Goal: Check status: Check status

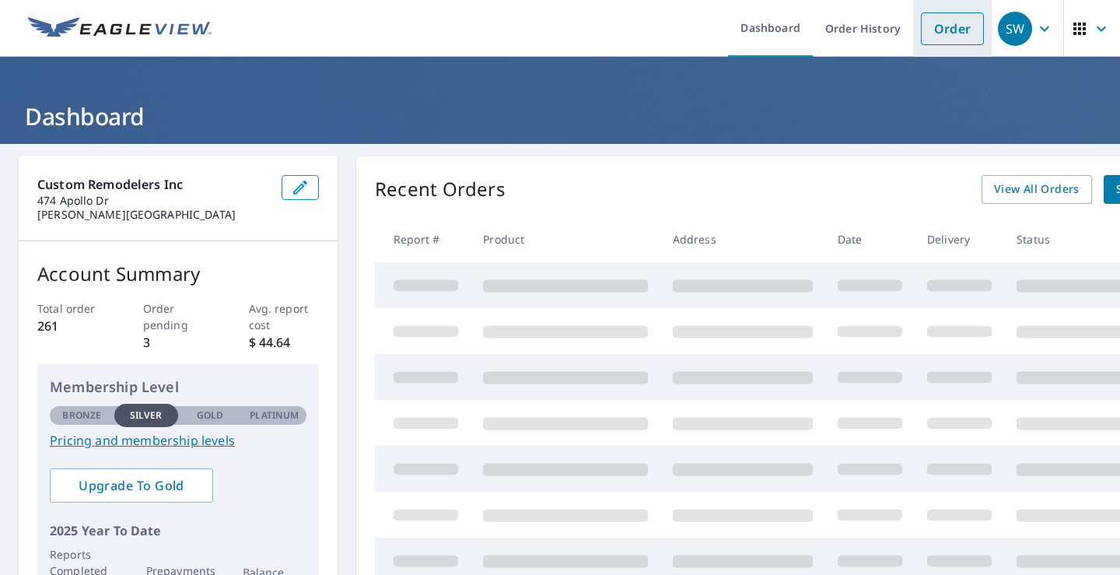
click at [949, 30] on link "Order" at bounding box center [952, 28] width 63 height 33
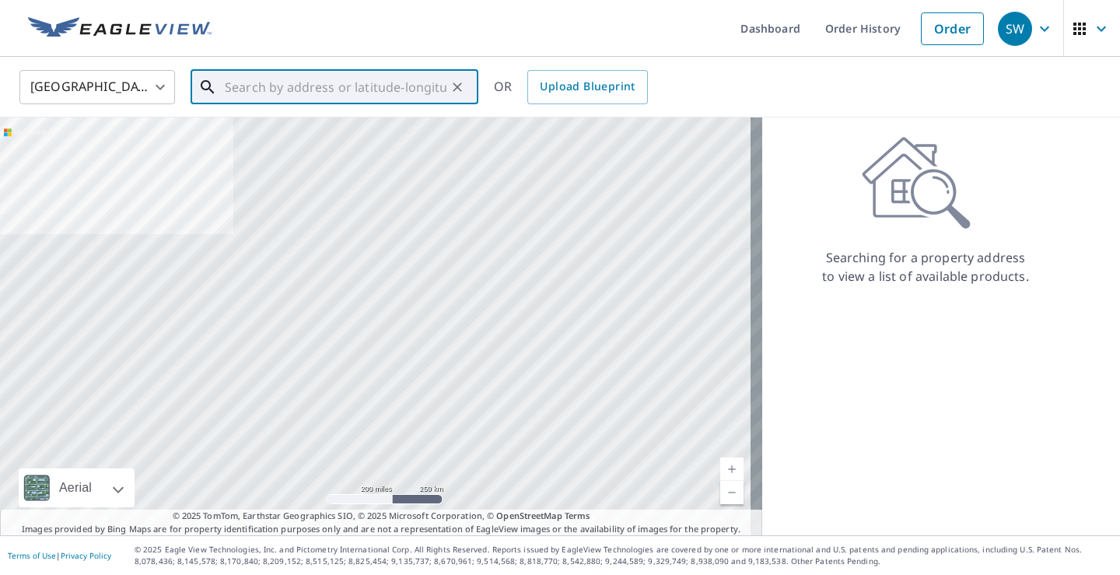
click at [241, 92] on input "text" at bounding box center [336, 87] width 222 height 44
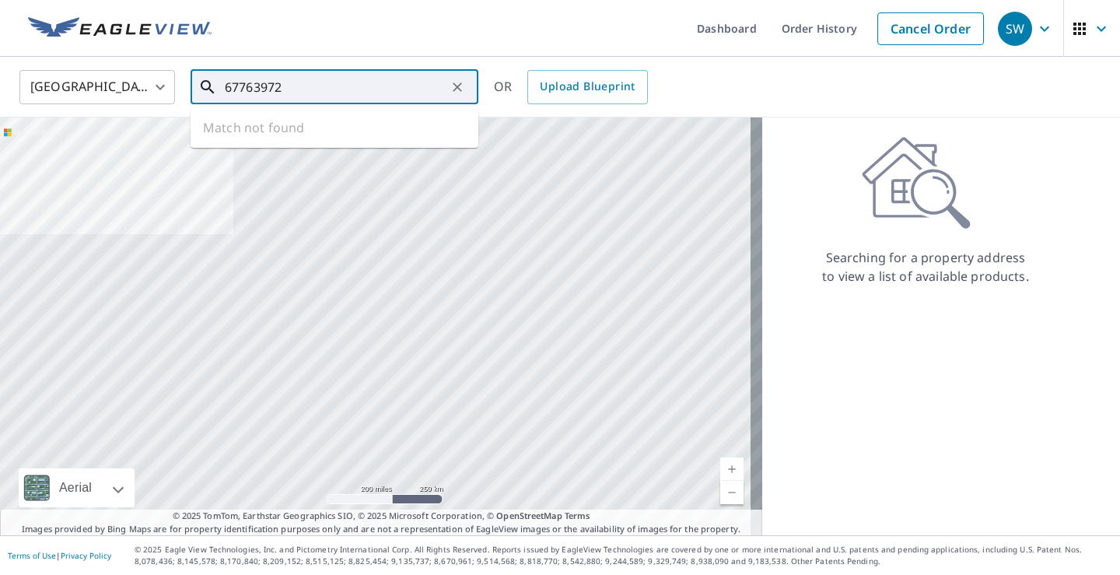
type input "67763972"
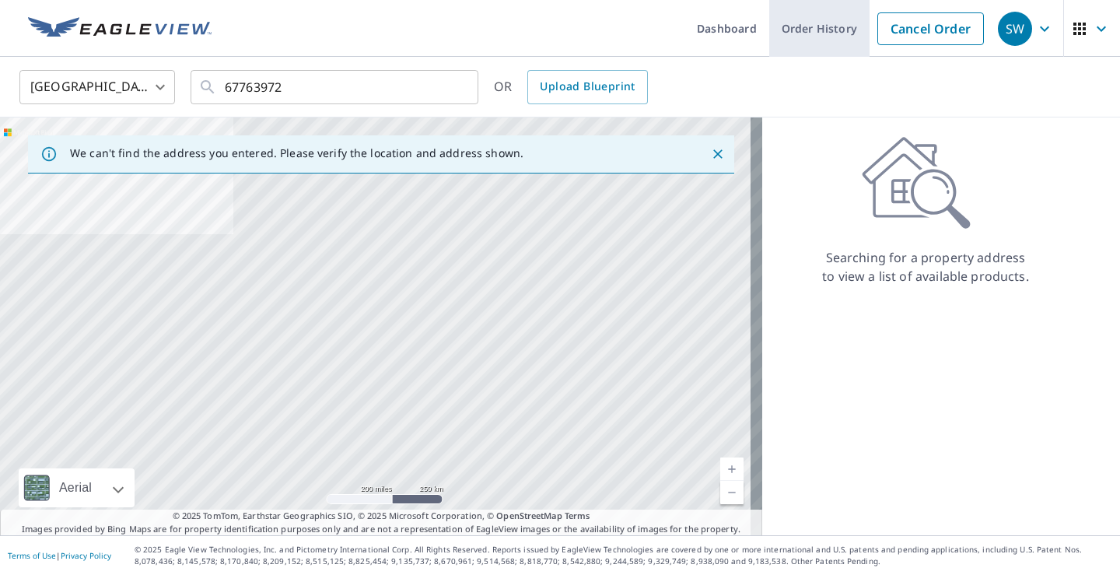
click at [825, 28] on link "Order History" at bounding box center [819, 28] width 100 height 57
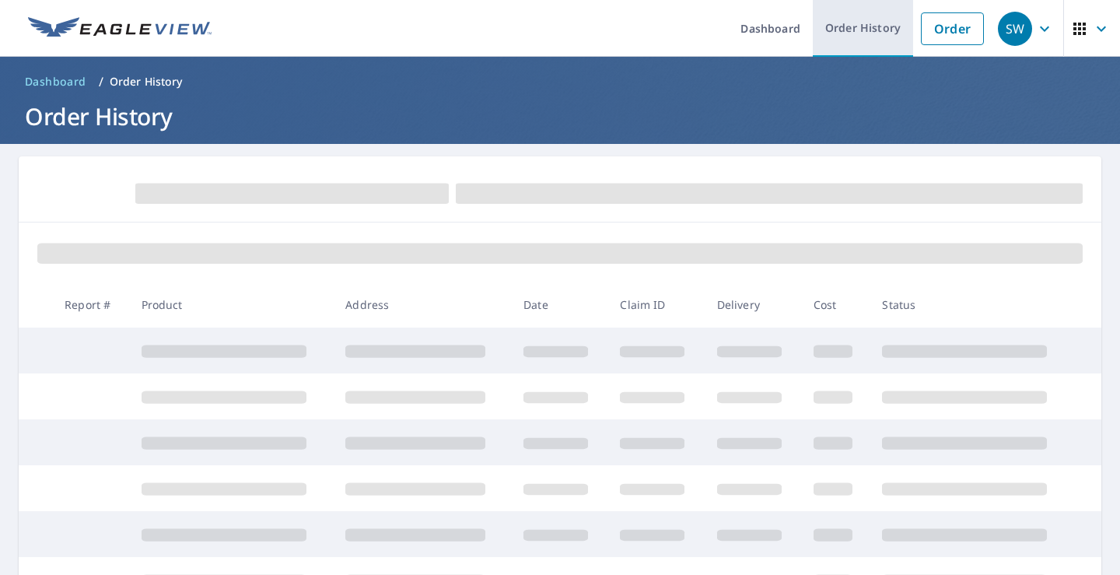
click at [855, 33] on link "Order History" at bounding box center [863, 28] width 100 height 57
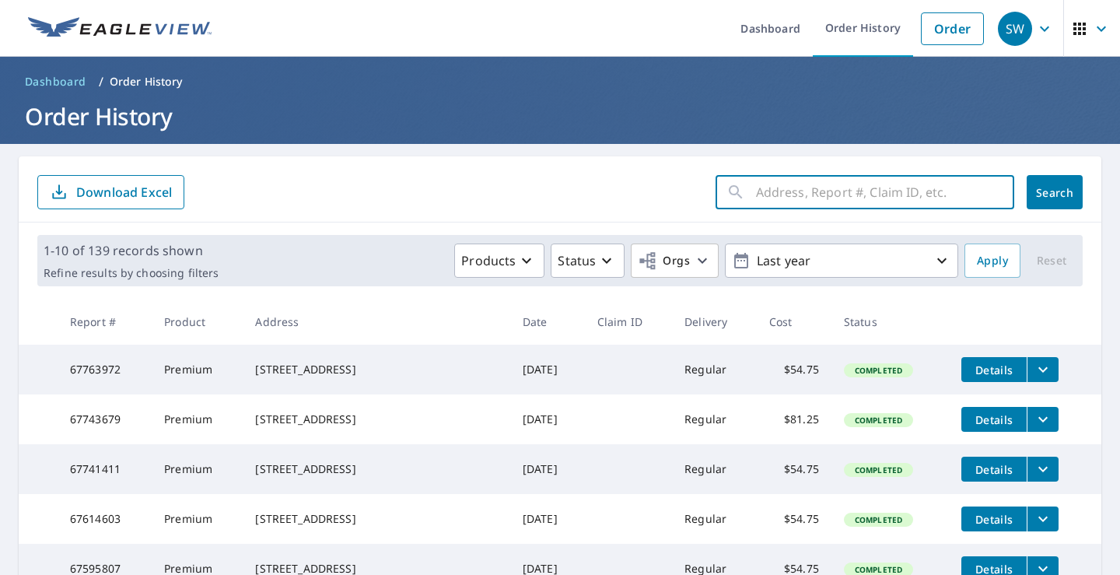
click at [799, 183] on input "text" at bounding box center [885, 192] width 258 height 44
